Goal: Obtain resource: Download file/media

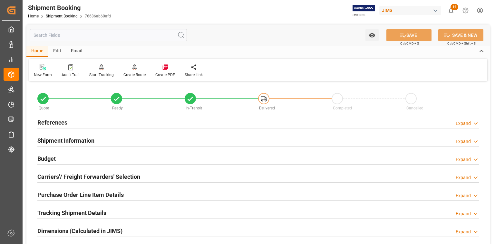
click at [51, 34] on input "text" at bounding box center [108, 35] width 157 height 12
click at [49, 15] on link "Shipment Booking" at bounding box center [62, 16] width 32 height 5
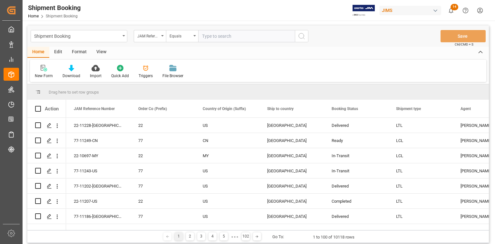
click at [226, 38] on input "text" at bounding box center [246, 36] width 97 height 12
type input "22-3946-CN"
click at [305, 35] on button "search button" at bounding box center [302, 36] width 14 height 12
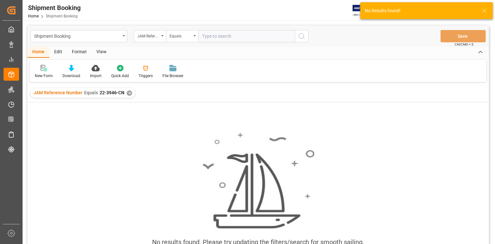
click at [128, 93] on div "✕" at bounding box center [129, 92] width 5 height 5
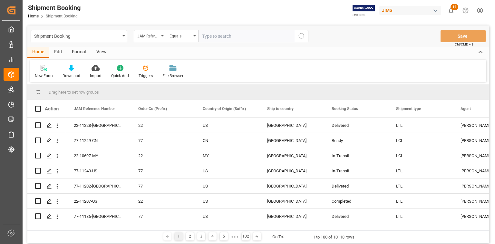
click at [232, 37] on input "text" at bounding box center [246, 36] width 97 height 12
paste input "22-3946-CN"
type input "22-3946-CN"
click at [299, 37] on icon "search button" at bounding box center [302, 36] width 8 height 8
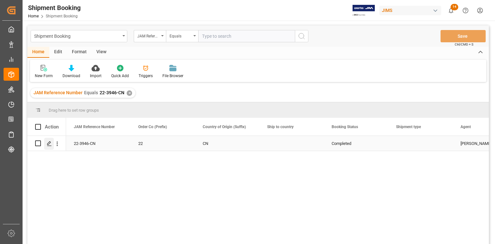
click at [47, 142] on icon "Press SPACE to select this row." at bounding box center [49, 143] width 5 height 5
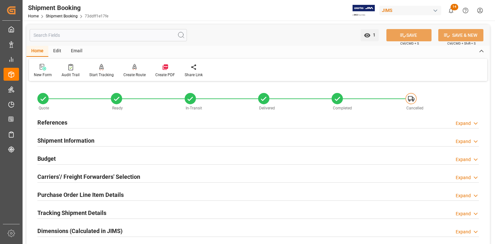
click at [76, 211] on h2 "Tracking Shipment Details" at bounding box center [71, 212] width 69 height 9
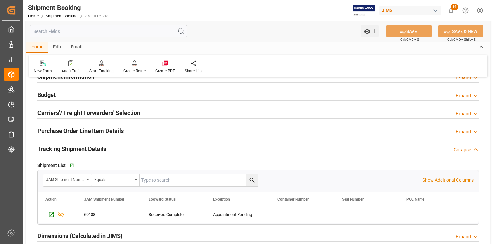
scroll to position [77, 0]
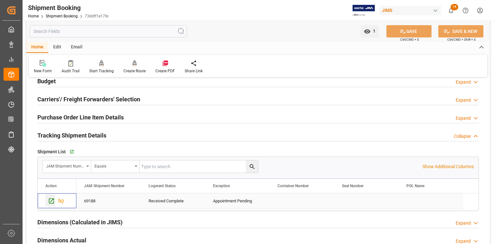
click at [49, 205] on div "Press SPACE to select this row." at bounding box center [50, 200] width 10 height 12
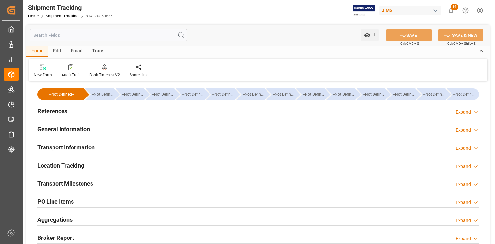
type input "[DATE] 00:00"
type input "19-12-2024 00:00"
type input "26-12-2024 00:00"
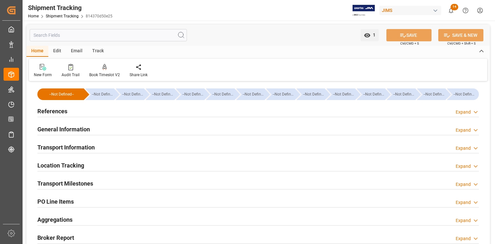
type input "19-01-2025"
type input "21-01-2025 00:00"
type input "17-01-2025"
type input "21-01-2025"
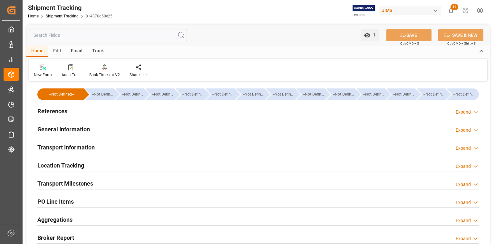
type input "29-01-2025"
type input "29-01-2025 00:00"
click at [62, 181] on h2 "Transport Milestones" at bounding box center [65, 183] width 56 height 9
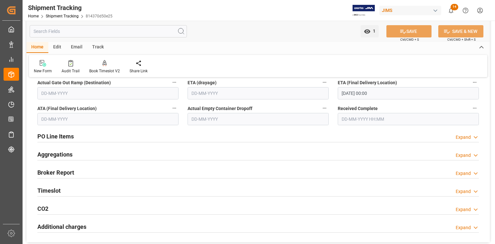
scroll to position [232, 0]
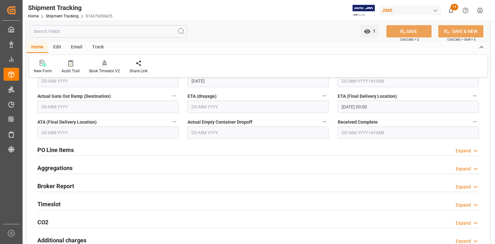
click at [60, 151] on h2 "PO Line Items" at bounding box center [55, 149] width 36 height 9
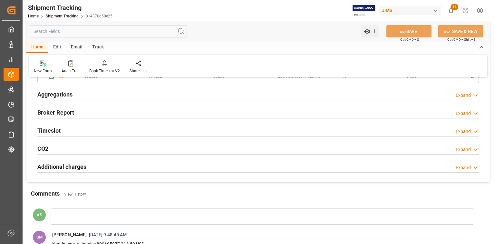
scroll to position [438, 0]
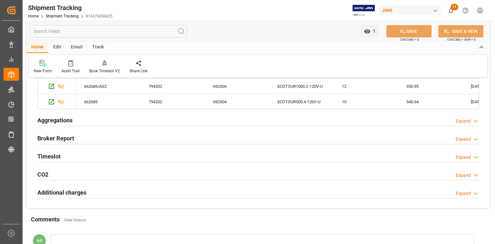
click at [125, 153] on div "Timeslot Expand" at bounding box center [257, 156] width 441 height 12
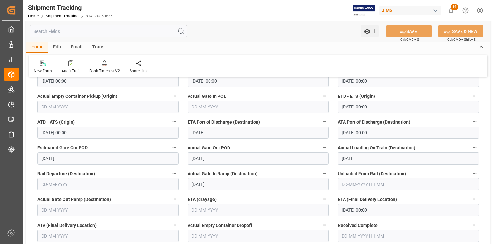
scroll to position [129, 0]
click at [217, 184] on input "29-01-2025" at bounding box center [258, 184] width 141 height 12
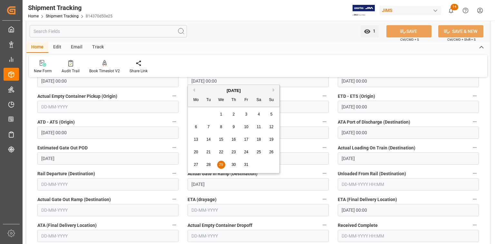
click at [229, 207] on input "text" at bounding box center [258, 210] width 141 height 12
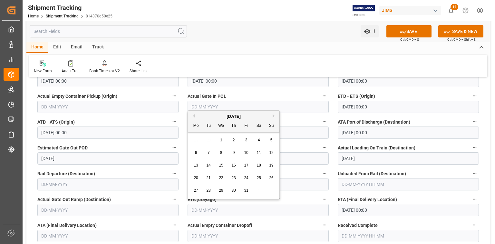
click at [430, 213] on input "29-01-2025 00:00" at bounding box center [408, 210] width 141 height 12
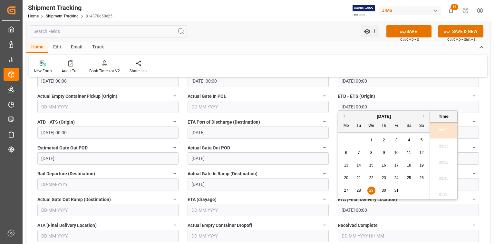
click at [419, 233] on input "text" at bounding box center [408, 235] width 141 height 12
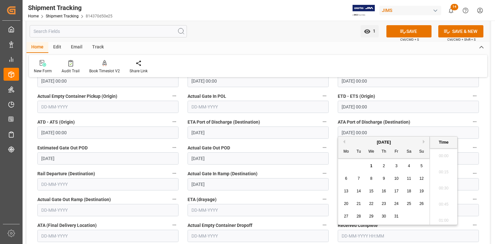
scroll to position [969, 0]
click at [314, 181] on input "29-01-2025" at bounding box center [258, 184] width 141 height 12
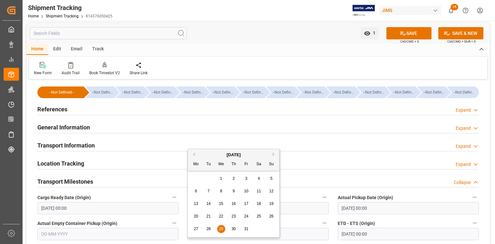
scroll to position [0, 0]
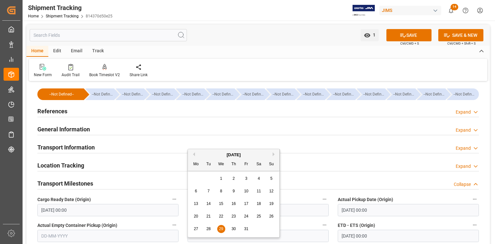
click at [86, 152] on div "Transport Information" at bounding box center [65, 147] width 57 height 12
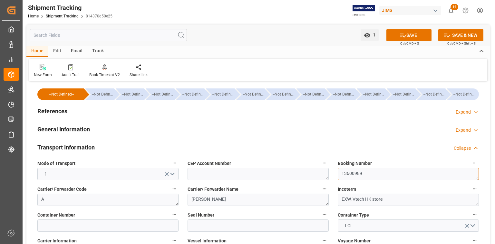
click at [357, 174] on textarea "13600989" at bounding box center [408, 174] width 141 height 12
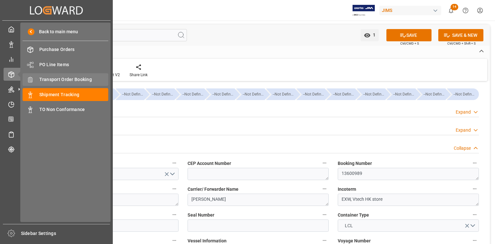
click at [66, 78] on span "Transport Order Booking" at bounding box center [73, 79] width 69 height 7
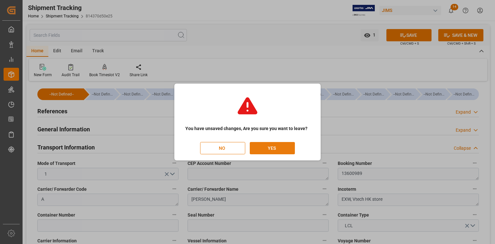
click at [271, 149] on button "YES" at bounding box center [272, 148] width 45 height 12
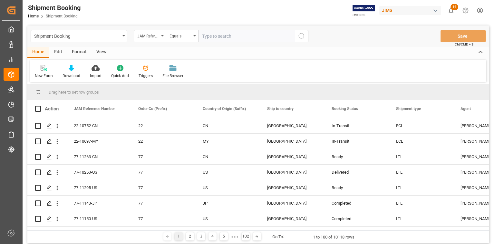
drag, startPoint x: 76, startPoint y: 229, endPoint x: 86, endPoint y: 229, distance: 10.0
click at [86, 229] on div "Drag here to set row groups Drag here to set column labels Action JAM Reference…" at bounding box center [257, 163] width 461 height 159
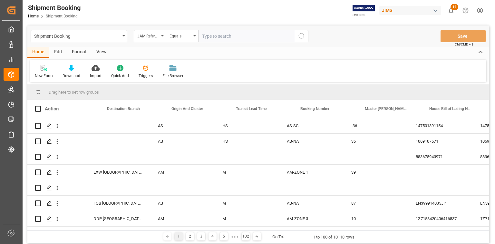
scroll to position [0, 1276]
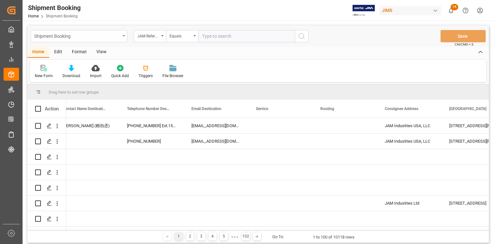
click at [123, 34] on div "Shipment Booking" at bounding box center [79, 36] width 97 height 12
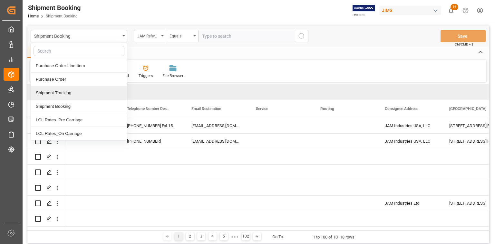
click at [101, 93] on div "Shipment Tracking" at bounding box center [79, 93] width 96 height 14
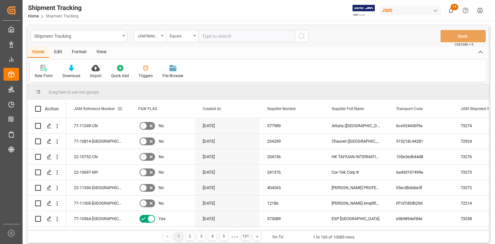
click at [121, 111] on span at bounding box center [120, 109] width 6 height 6
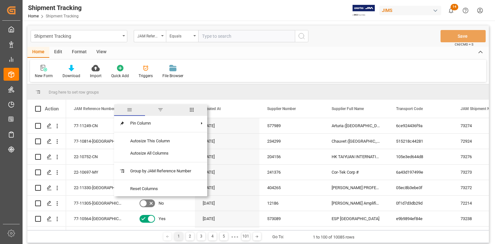
click at [160, 111] on span "filter" at bounding box center [161, 110] width 6 height 6
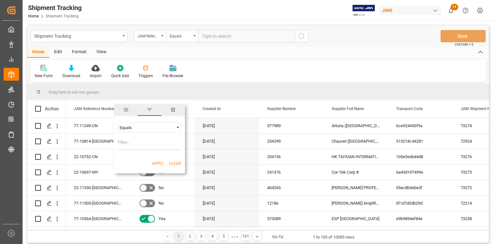
click at [175, 112] on span "columns" at bounding box center [173, 110] width 6 height 6
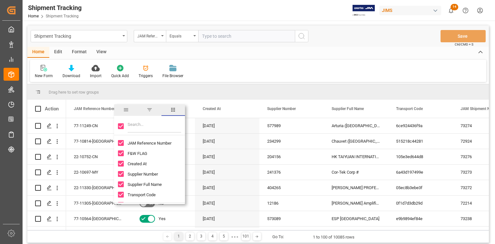
click at [159, 131] on input "Filter Columns Input" at bounding box center [154, 126] width 53 height 13
type input "div"
checkbox input "false"
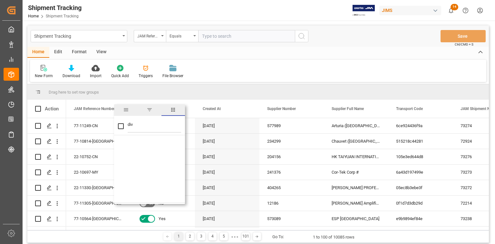
drag, startPoint x: 150, startPoint y: 129, endPoint x: 121, endPoint y: 128, distance: 28.4
click at [121, 128] on div "div" at bounding box center [149, 126] width 71 height 18
type input "ty"
checkbox input "true"
type input "type"
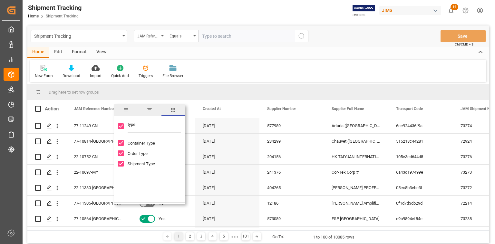
click at [121, 142] on input "Container Type column toggle visibility (visible)" at bounding box center [121, 143] width 6 height 6
checkbox input "false"
click at [120, 163] on input "Shipment Type column toggle visibility (visible)" at bounding box center [121, 163] width 6 height 6
checkbox input "false"
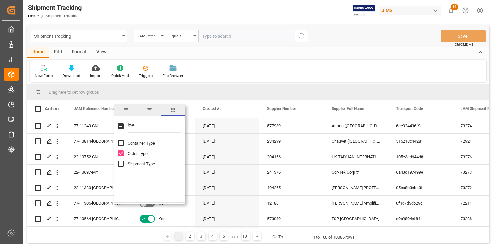
click at [121, 125] on input "Toggle Select All Columns" at bounding box center [121, 126] width 6 height 6
checkbox input "true"
click at [131, 126] on input "type" at bounding box center [154, 126] width 53 height 13
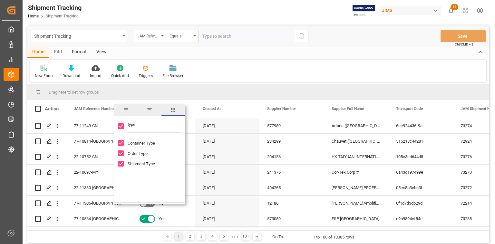
click at [131, 126] on input "type" at bounding box center [154, 126] width 53 height 13
click at [121, 127] on input "Toggle Select All Columns" at bounding box center [121, 126] width 6 height 6
checkbox input "false"
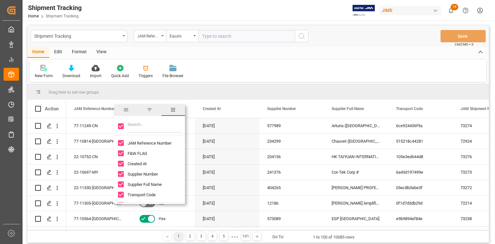
checkbox input "false"
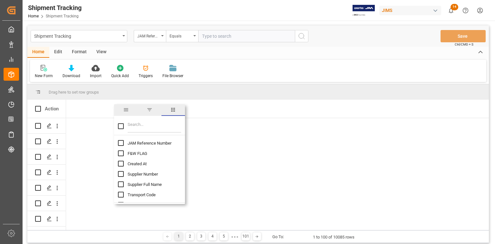
click at [120, 144] on input "JAM Reference Number column toggle visibility (hidden)" at bounding box center [121, 143] width 6 height 6
checkbox input "true"
checkbox input "false"
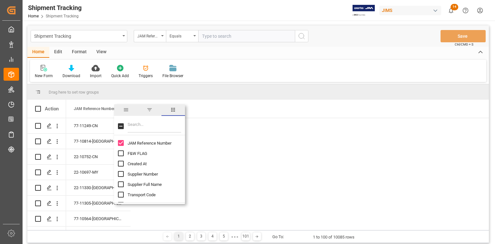
click at [138, 128] on input "Filter Columns Input" at bounding box center [154, 126] width 53 height 13
type input "et"
click at [121, 173] on input "ETA (Final Delivery Location) column toggle visibility (hidden)" at bounding box center [121, 174] width 6 height 6
checkbox input "true"
checkbox input "false"
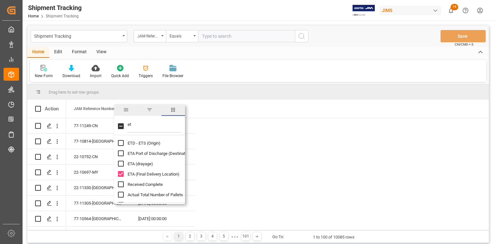
drag, startPoint x: 132, startPoint y: 126, endPoint x: 124, endPoint y: 126, distance: 8.4
click at [124, 126] on div "et" at bounding box center [149, 126] width 71 height 18
type input "ca"
click at [123, 152] on input "Carrier/ Forwarder Name column toggle visibility (hidden)" at bounding box center [121, 153] width 6 height 6
checkbox input "true"
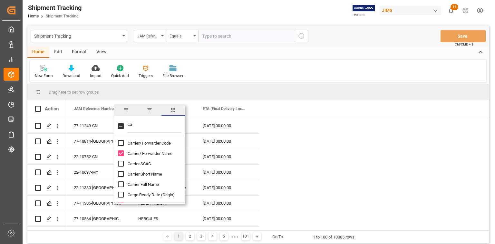
drag, startPoint x: 137, startPoint y: 125, endPoint x: 128, endPoint y: 126, distance: 8.7
click at [128, 126] on input "ca" at bounding box center [154, 126] width 53 height 13
type input "type"
click at [121, 153] on input "Order Type column toggle visibility (hidden)" at bounding box center [121, 153] width 6 height 6
checkbox input "true"
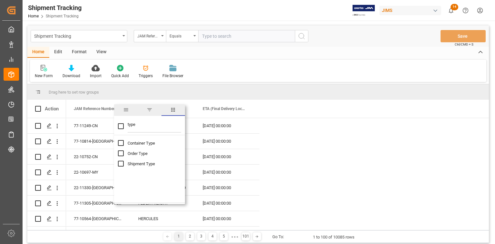
checkbox input "false"
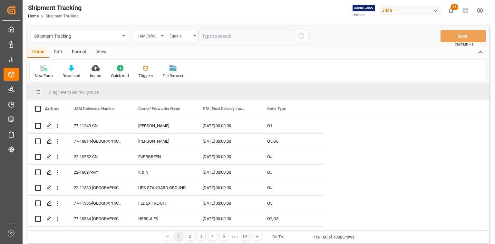
click at [346, 106] on div "JAM Reference Number ETA (Final Delivery Location) Carrier/ Forwarder Name" at bounding box center [277, 109] width 423 height 18
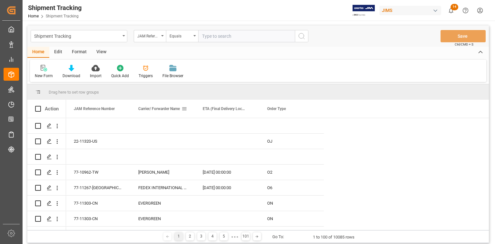
click at [184, 109] on span at bounding box center [184, 109] width 6 height 6
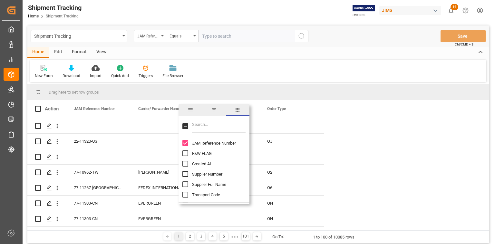
click at [212, 126] on input "Filter Columns Input" at bounding box center [218, 126] width 53 height 13
type input "comm"
click at [188, 152] on input "Comments for customers (SAL) column toggle visibility (hidden)" at bounding box center [185, 153] width 6 height 6
checkbox input "true"
checkbox input "false"
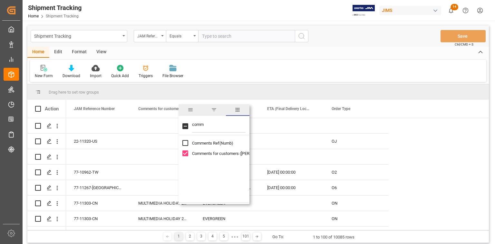
click at [201, 122] on input "comm" at bounding box center [218, 126] width 53 height 13
type input "value"
click at [185, 143] on input "Value (1) column toggle visibility (hidden)" at bounding box center [185, 143] width 6 height 6
checkbox input "true"
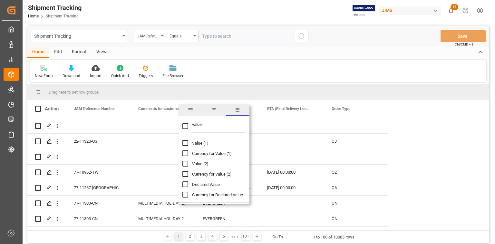
checkbox input "false"
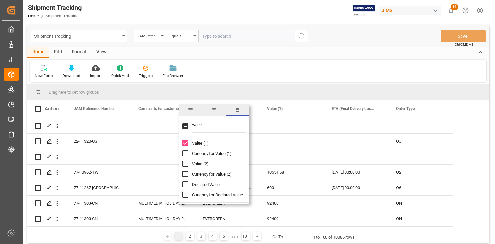
click at [196, 123] on input "value" at bounding box center [218, 126] width 53 height 13
type input "exc"
click at [186, 142] on input "Exception column toggle visibility (hidden)" at bounding box center [185, 143] width 6 height 6
checkbox input "true"
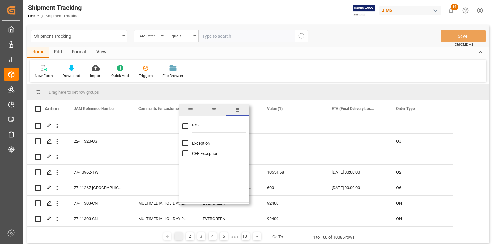
checkbox input "false"
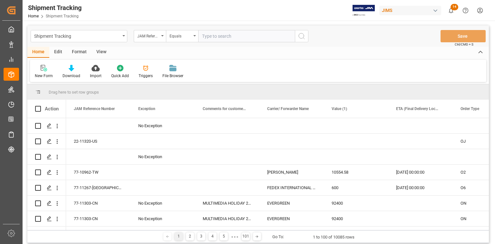
click at [347, 93] on div "Drag here to set row groups" at bounding box center [257, 91] width 461 height 15
drag, startPoint x: 489, startPoint y: 219, endPoint x: 487, endPoint y: 201, distance: 17.8
click at [487, 201] on div "O1" at bounding box center [257, 173] width 461 height 110
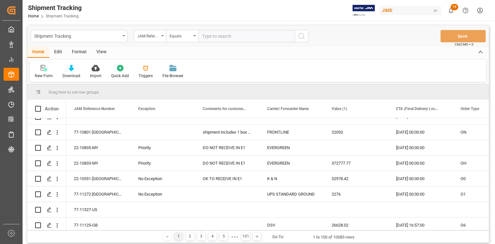
scroll to position [706, 0]
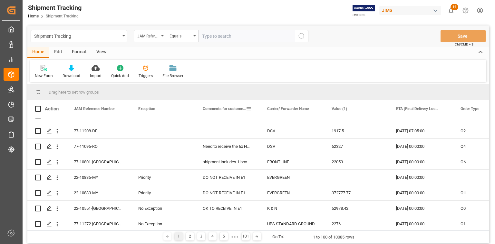
click at [249, 110] on span at bounding box center [249, 109] width 6 height 6
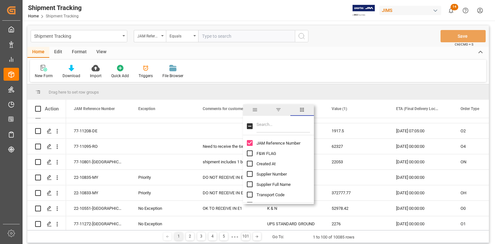
click at [276, 111] on span "filter" at bounding box center [279, 110] width 6 height 6
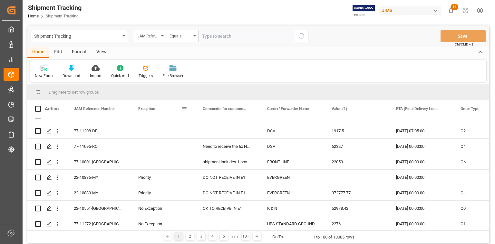
click at [182, 113] on div "Exception" at bounding box center [162, 109] width 49 height 18
click at [183, 110] on span at bounding box center [184, 109] width 6 height 6
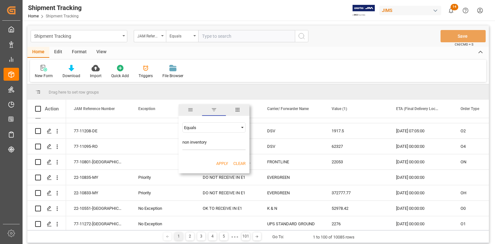
type input "non inventory"
click at [223, 164] on button "Apply" at bounding box center [222, 163] width 12 height 6
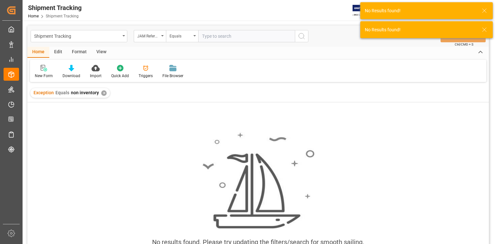
click at [102, 94] on div "✕" at bounding box center [103, 92] width 5 height 5
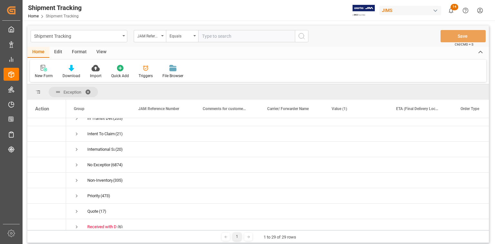
scroll to position [195, 0]
click at [76, 178] on span "Press SPACE to select this row." at bounding box center [77, 178] width 6 height 6
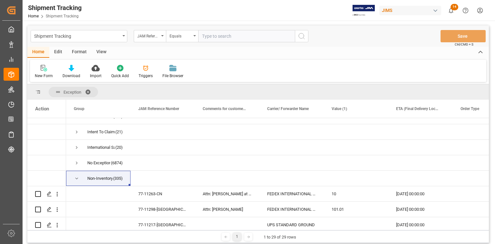
click at [88, 89] on span at bounding box center [90, 92] width 10 height 6
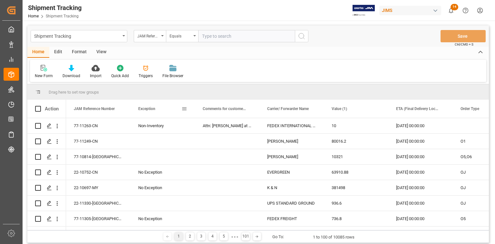
click at [186, 110] on span at bounding box center [184, 109] width 6 height 6
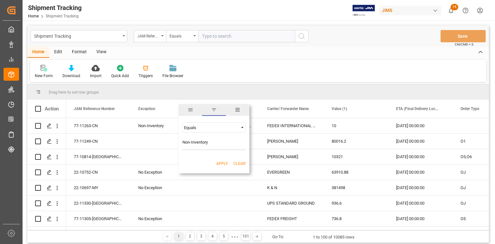
type input "Non-Inventory"
click at [222, 161] on button "Apply" at bounding box center [222, 163] width 12 height 6
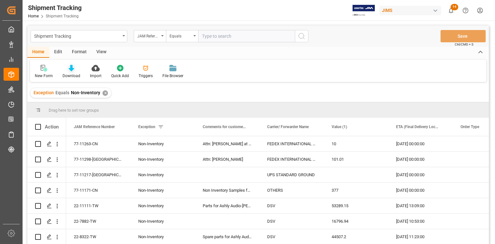
click at [70, 69] on icon at bounding box center [71, 68] width 5 height 6
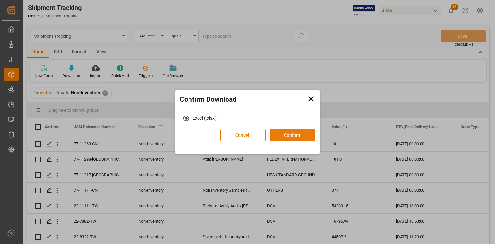
click at [275, 134] on button "Confirm" at bounding box center [292, 135] width 45 height 12
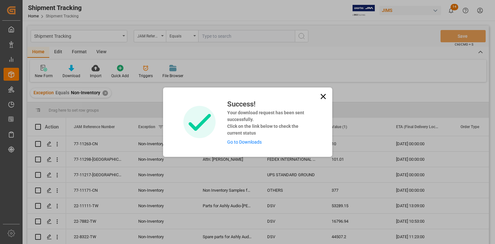
click at [257, 139] on link "Go to Downloads" at bounding box center [244, 141] width 34 height 5
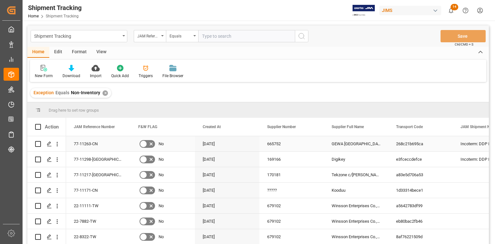
click at [303, 145] on div "665752" at bounding box center [291, 143] width 64 height 15
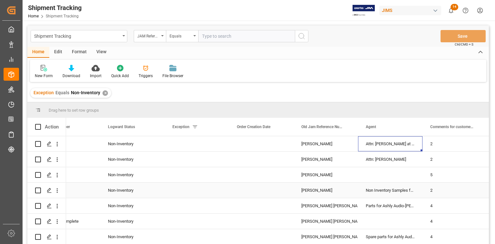
scroll to position [0, 675]
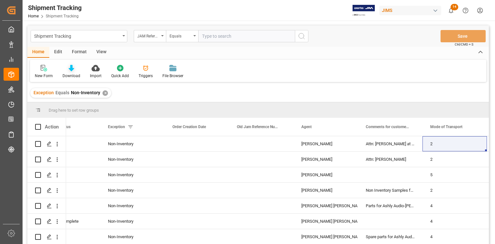
click at [70, 71] on icon at bounding box center [71, 68] width 5 height 6
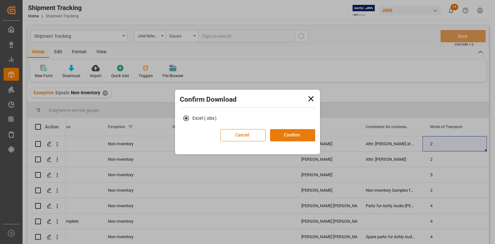
click at [279, 134] on button "Confirm" at bounding box center [292, 135] width 45 height 12
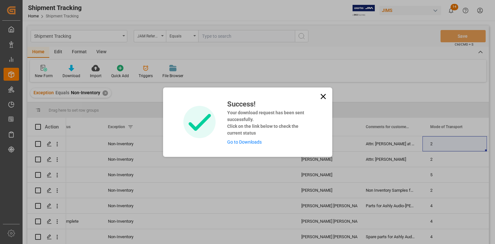
click at [253, 142] on link "Go to Downloads" at bounding box center [244, 141] width 34 height 5
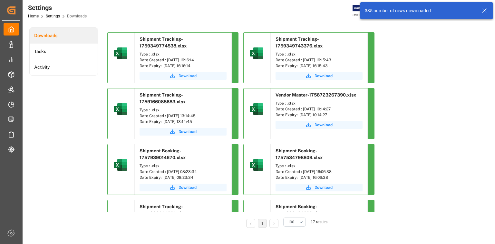
click at [189, 76] on span "Download" at bounding box center [188, 76] width 18 height 6
